Goal: Information Seeking & Learning: Find specific fact

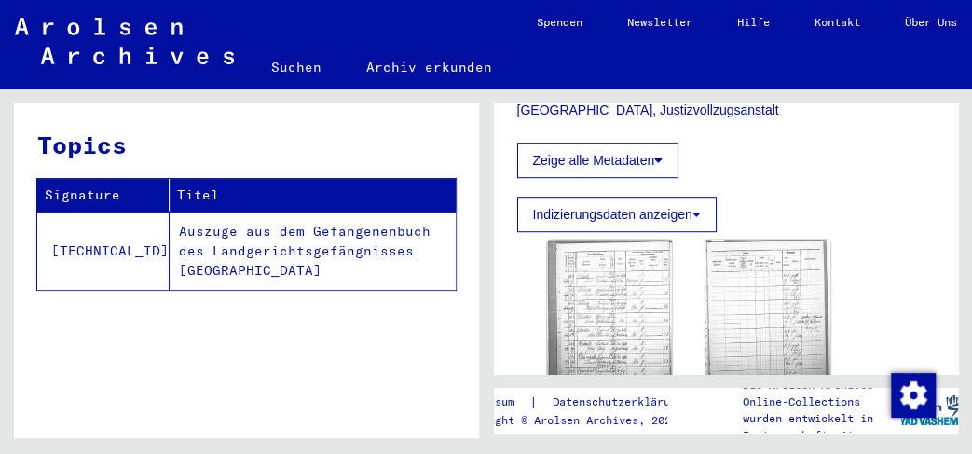
scroll to position [493, 0]
click at [631, 314] on img at bounding box center [609, 324] width 131 height 176
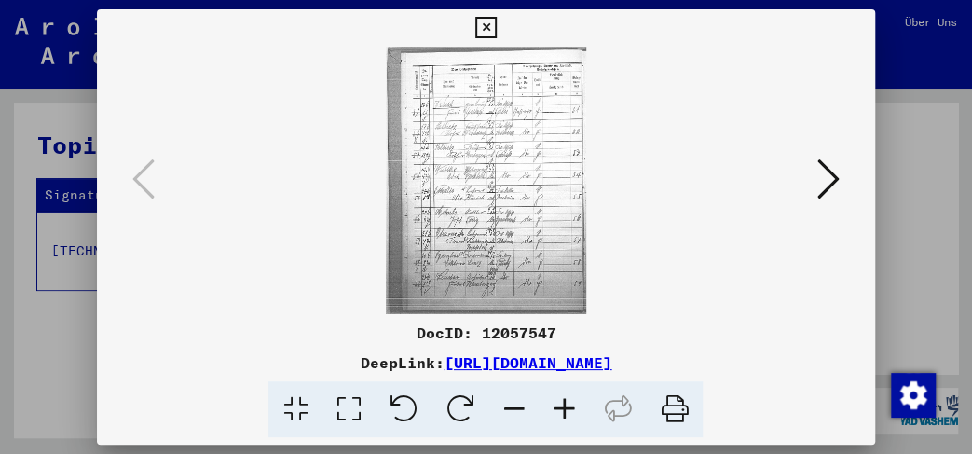
click at [641, 247] on img at bounding box center [485, 181] width 651 height 268
click at [497, 27] on icon at bounding box center [485, 28] width 21 height 22
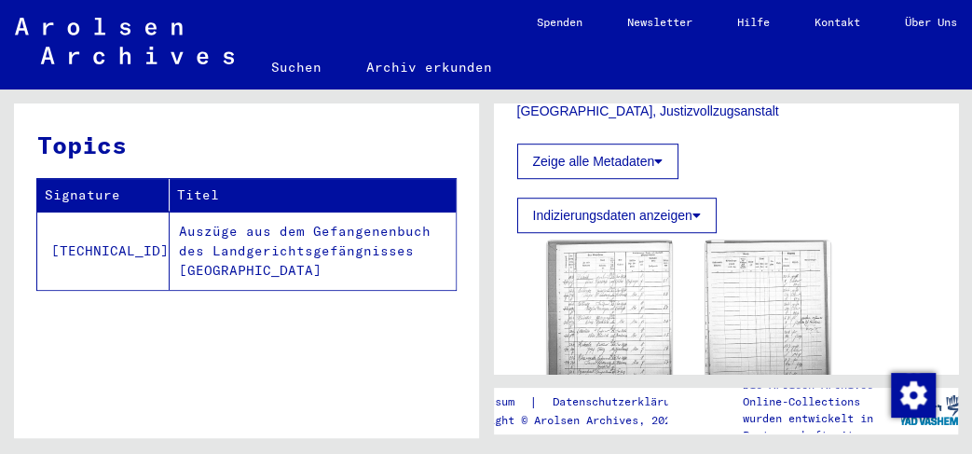
click at [654, 173] on button "Zeige alle Metadaten" at bounding box center [598, 161] width 162 height 35
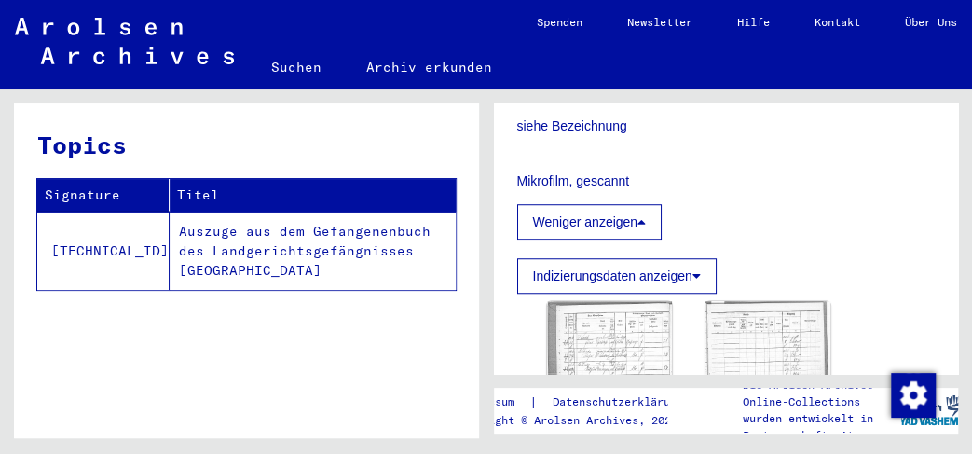
scroll to position [690, 0]
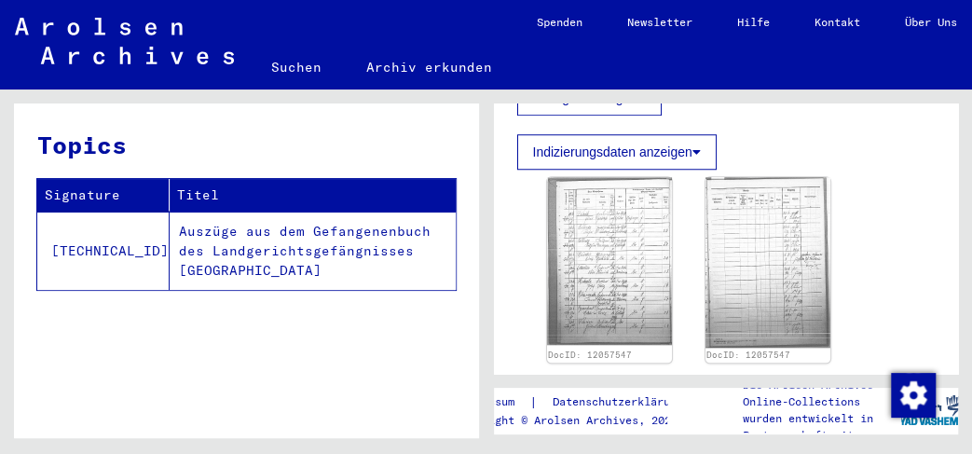
click at [693, 169] on button "Indizierungsdaten anzeigen" at bounding box center [617, 151] width 200 height 35
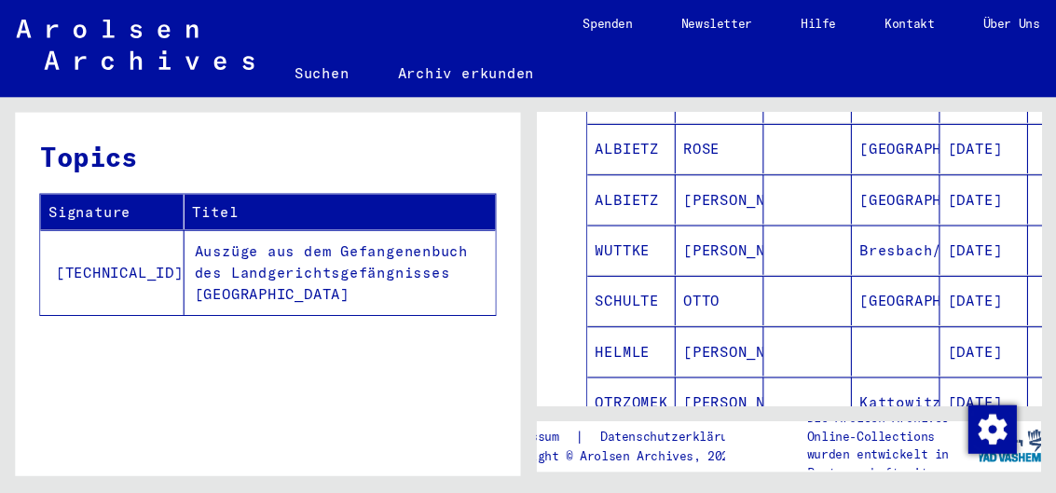
scroll to position [789, 0]
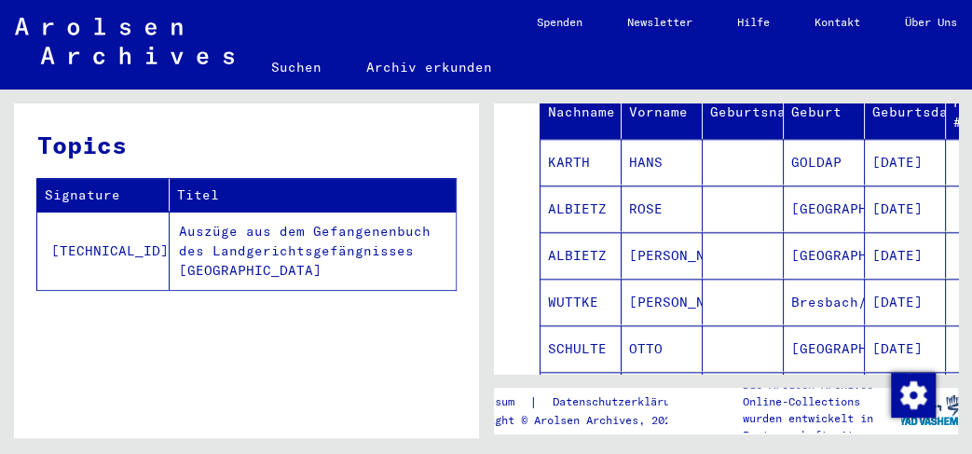
click at [815, 208] on mat-cell "[GEOGRAPHIC_DATA]" at bounding box center [824, 209] width 81 height 46
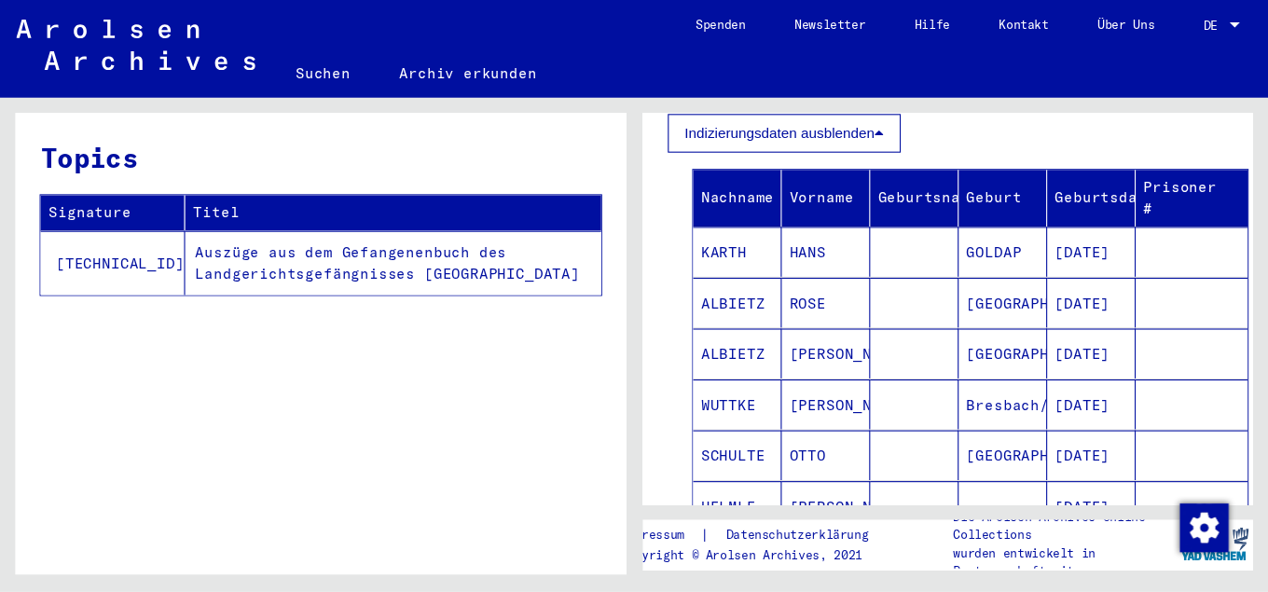
scroll to position [720, 0]
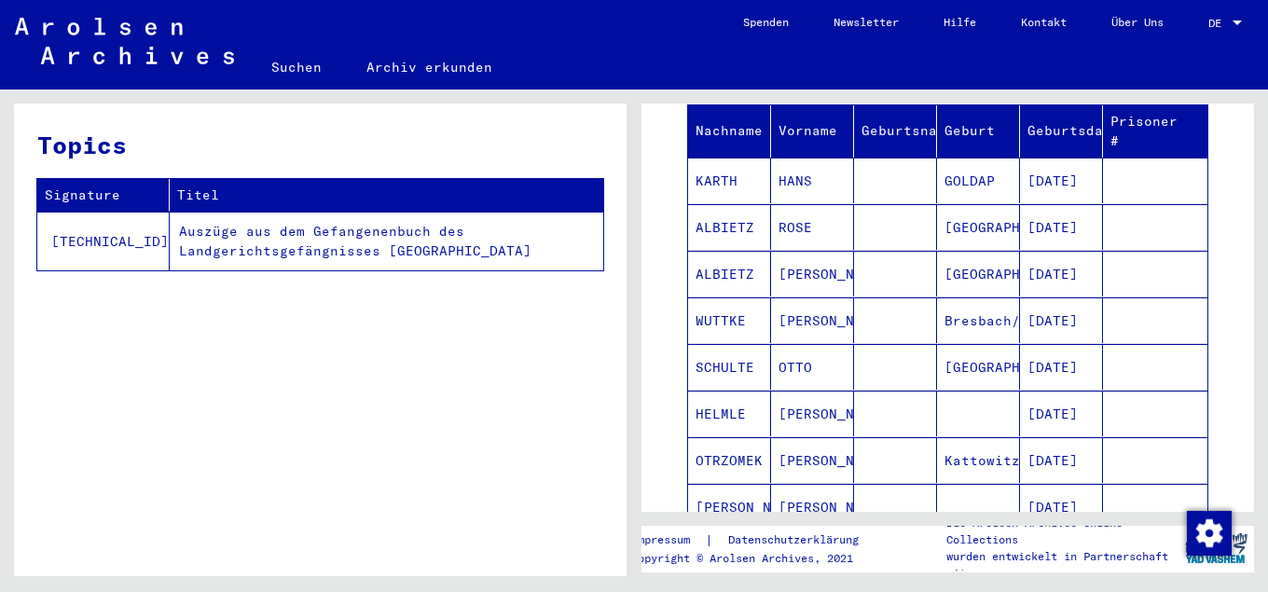
click at [956, 453] on mat-cell "Kattowitz" at bounding box center [978, 460] width 83 height 46
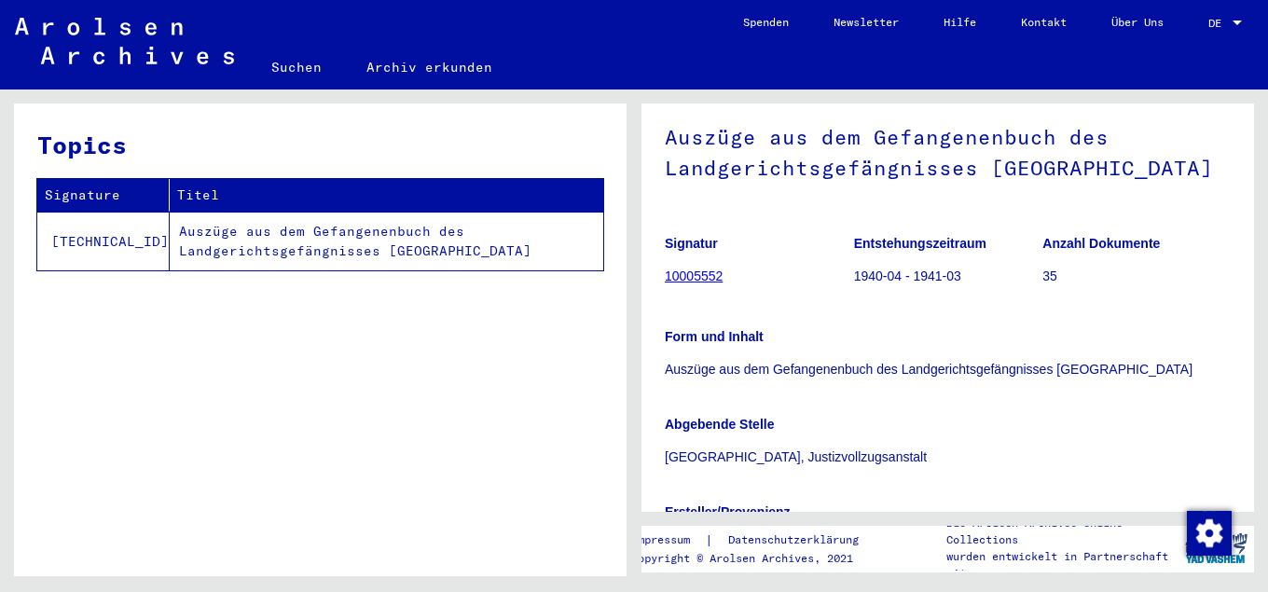
scroll to position [0, 0]
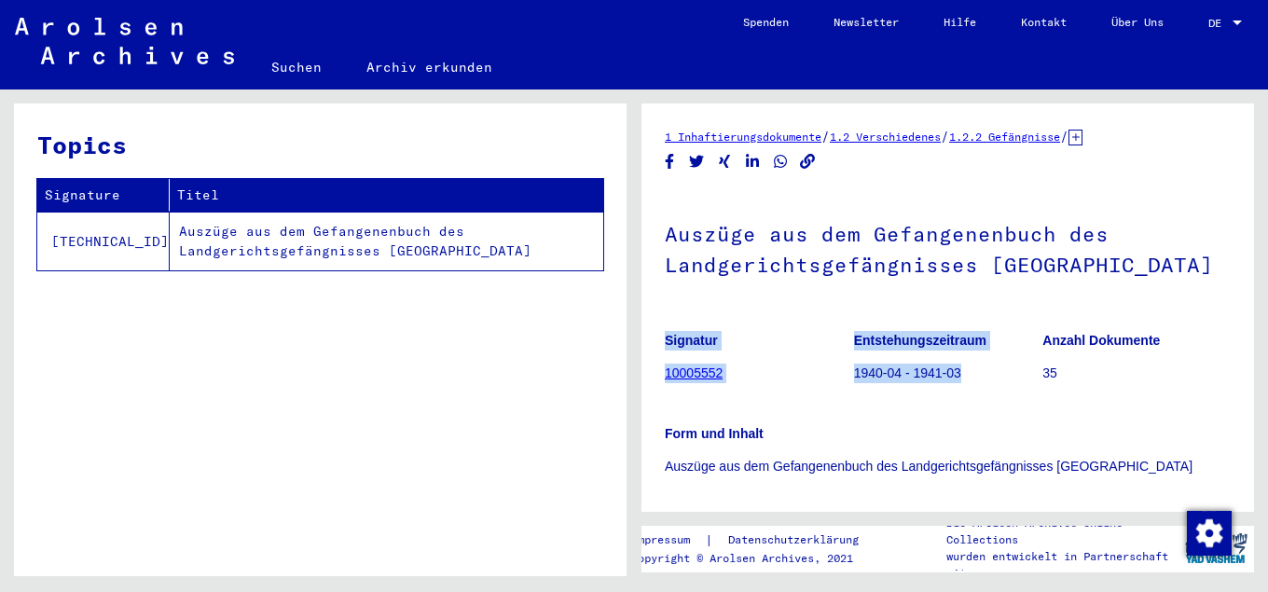
drag, startPoint x: 885, startPoint y: 383, endPoint x: 972, endPoint y: 375, distance: 88.0
click at [971, 375] on mat-grid-list "Signatur 10005552 Entstehungszeitraum 1940-04 - 1941-03 Anzahl Dokumente 35" at bounding box center [948, 360] width 566 height 84
drag, startPoint x: 934, startPoint y: 393, endPoint x: 894, endPoint y: 396, distance: 40.2
click at [931, 395] on figure "Entstehungszeitraum 1940-04 - 1941-03" at bounding box center [948, 360] width 188 height 84
drag, startPoint x: 851, startPoint y: 376, endPoint x: 966, endPoint y: 373, distance: 114.7
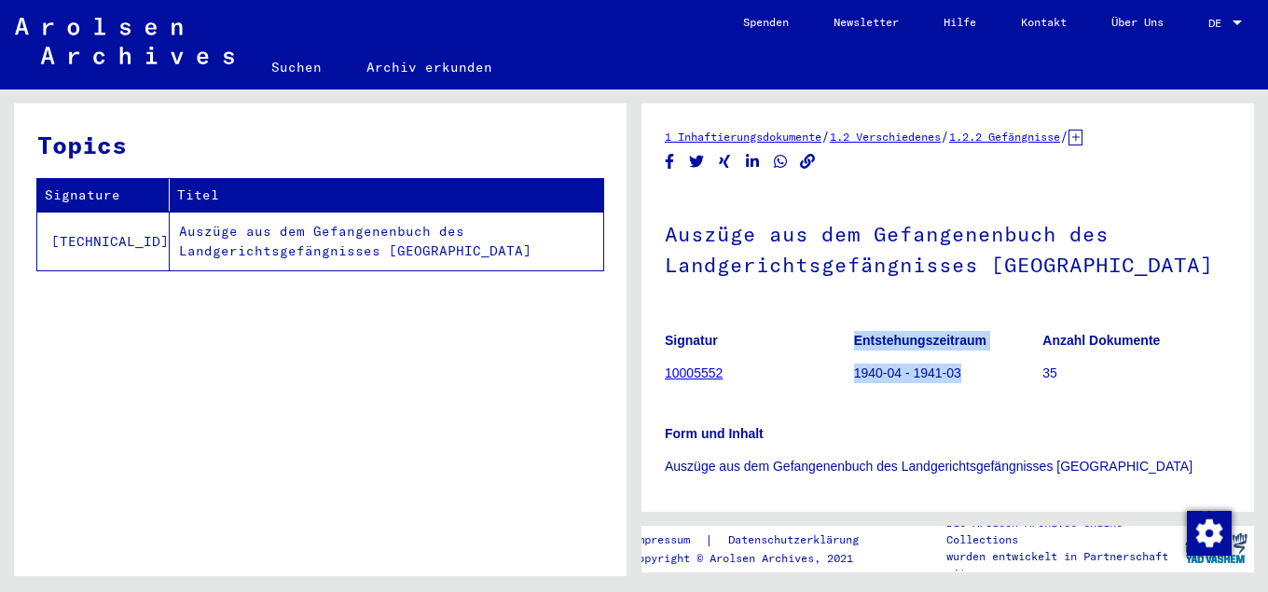
click at [853, 373] on mat-grid-tile "Signatur 10005552" at bounding box center [759, 360] width 188 height 84
drag, startPoint x: 971, startPoint y: 378, endPoint x: 943, endPoint y: 379, distance: 28.0
click at [943, 379] on p "1940-04 - 1941-03" at bounding box center [948, 374] width 188 height 20
drag, startPoint x: 963, startPoint y: 365, endPoint x: 856, endPoint y: 374, distance: 107.5
click at [856, 374] on p "1940-04 - 1941-03" at bounding box center [948, 374] width 188 height 20
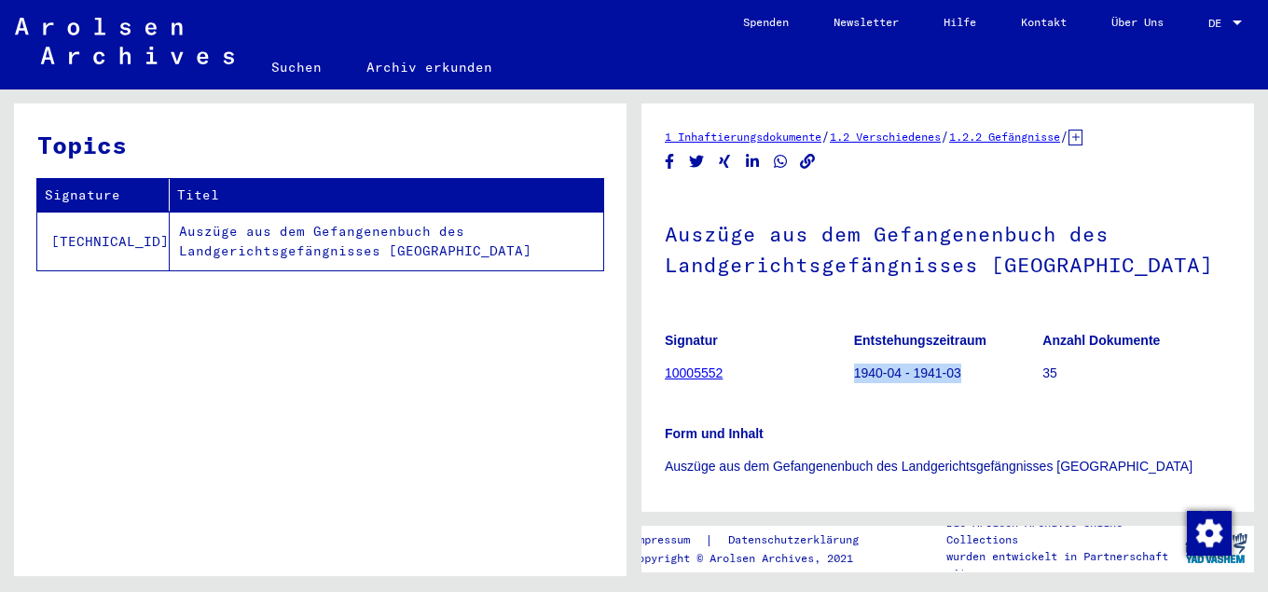
copy p "1940-04 - 1941-03"
